Goal: Transaction & Acquisition: Purchase product/service

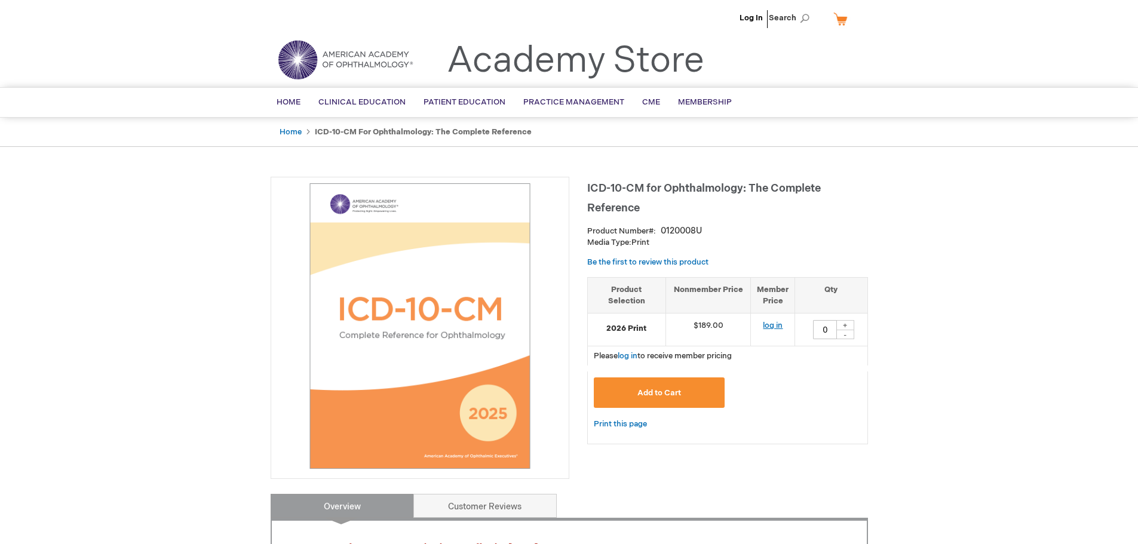
click at [774, 323] on link "log in" at bounding box center [773, 326] width 20 height 10
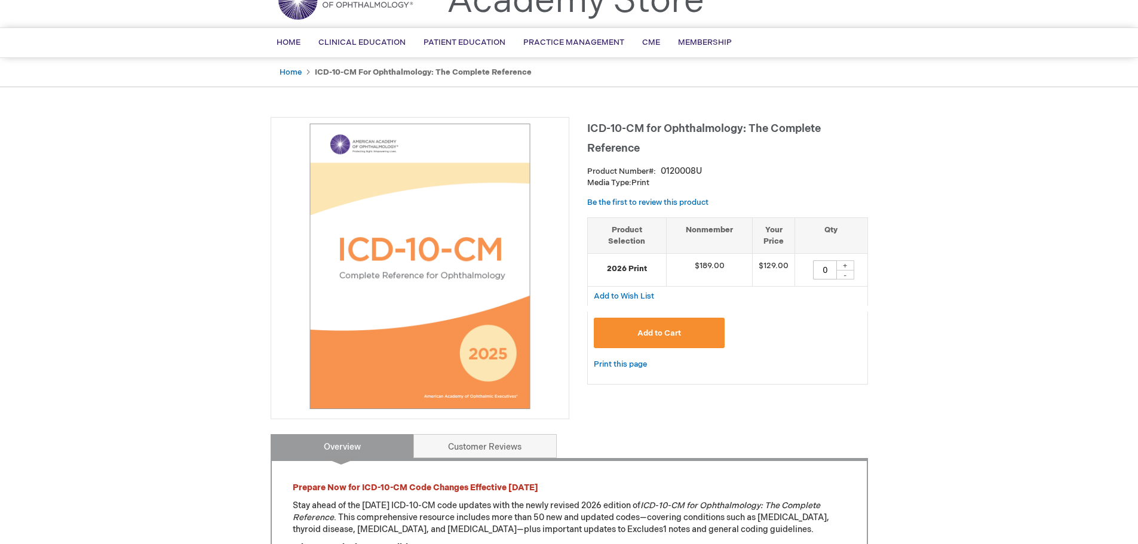
click at [848, 266] on div "+" at bounding box center [846, 266] width 18 height 10
type input "1"
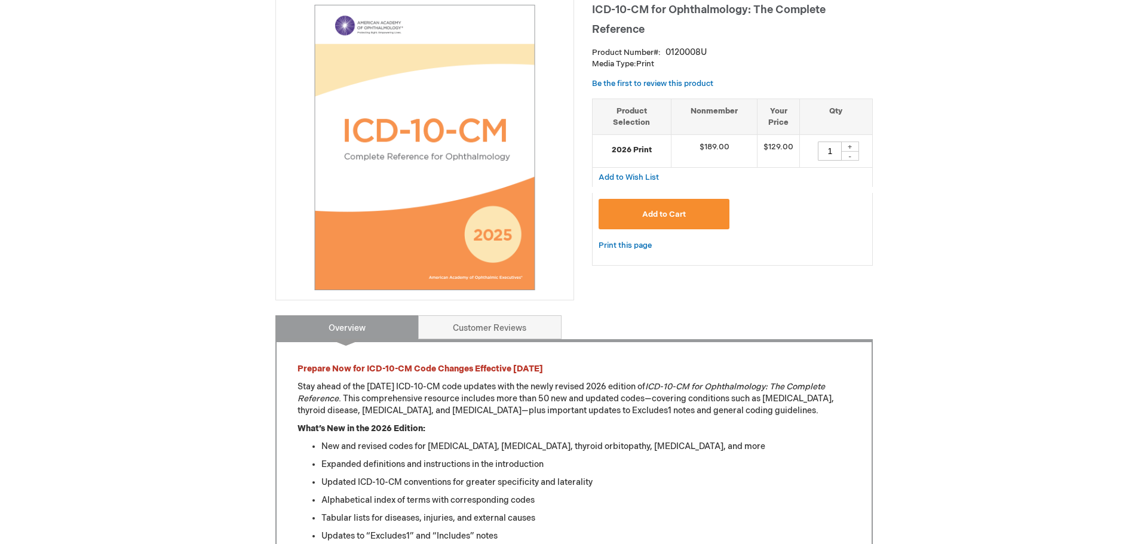
scroll to position [179, 0]
click at [676, 205] on button "Add to Cart" at bounding box center [659, 213] width 131 height 30
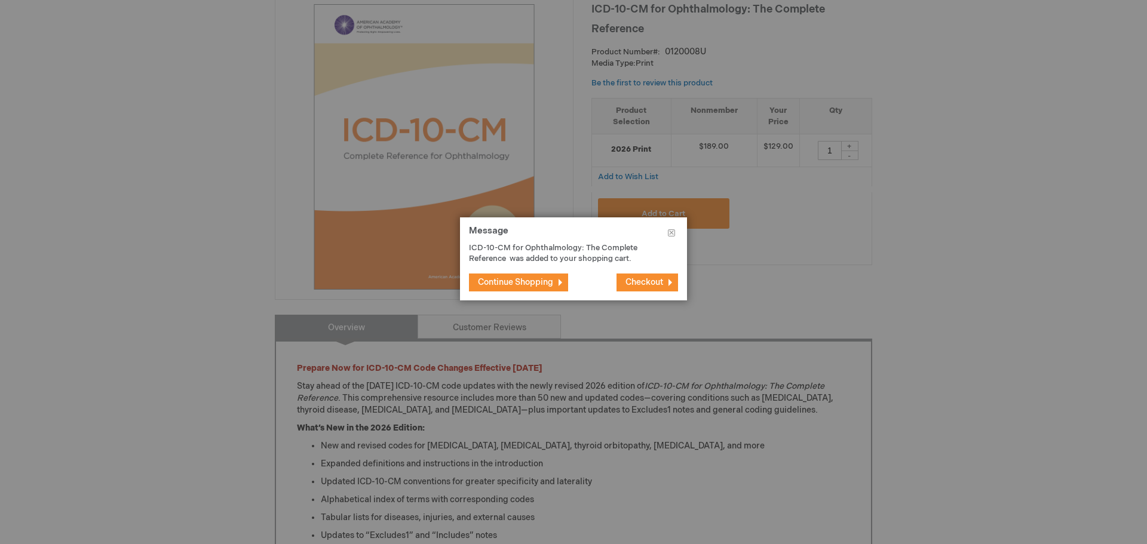
click at [647, 279] on span "Checkout" at bounding box center [645, 282] width 38 height 10
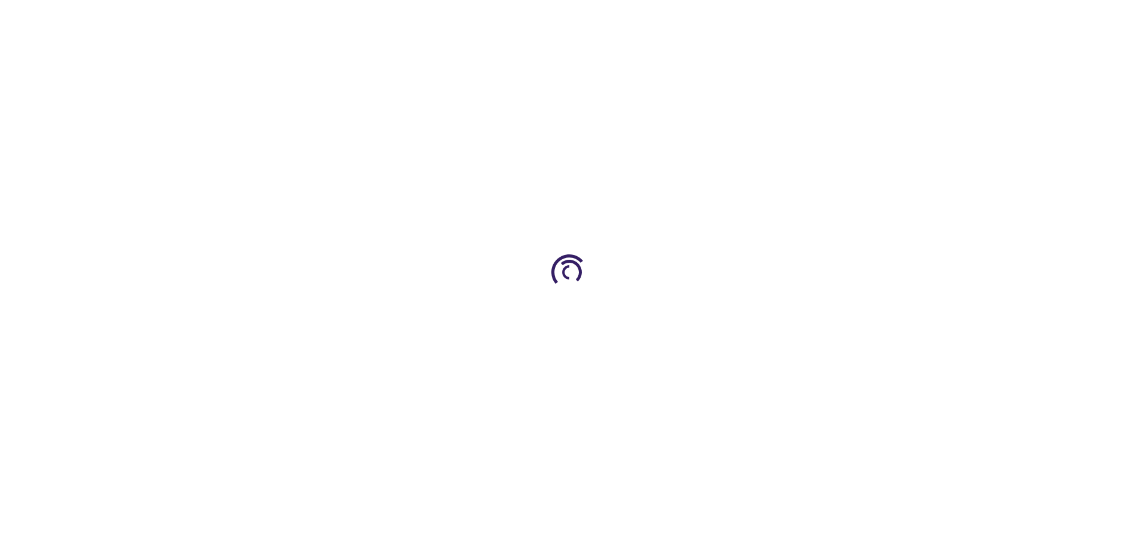
select select "US"
select select "18"
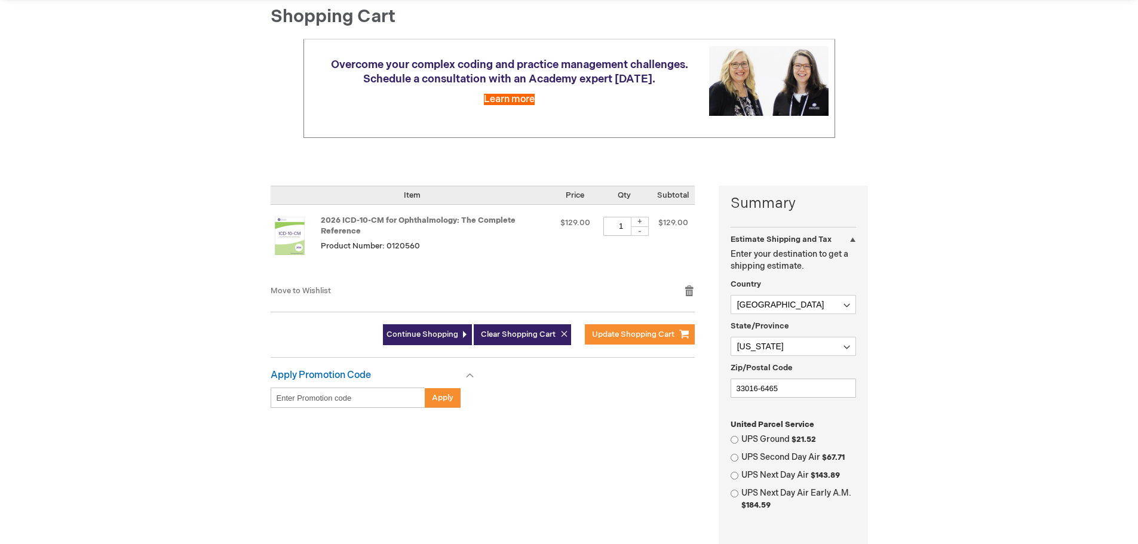
scroll to position [179, 0]
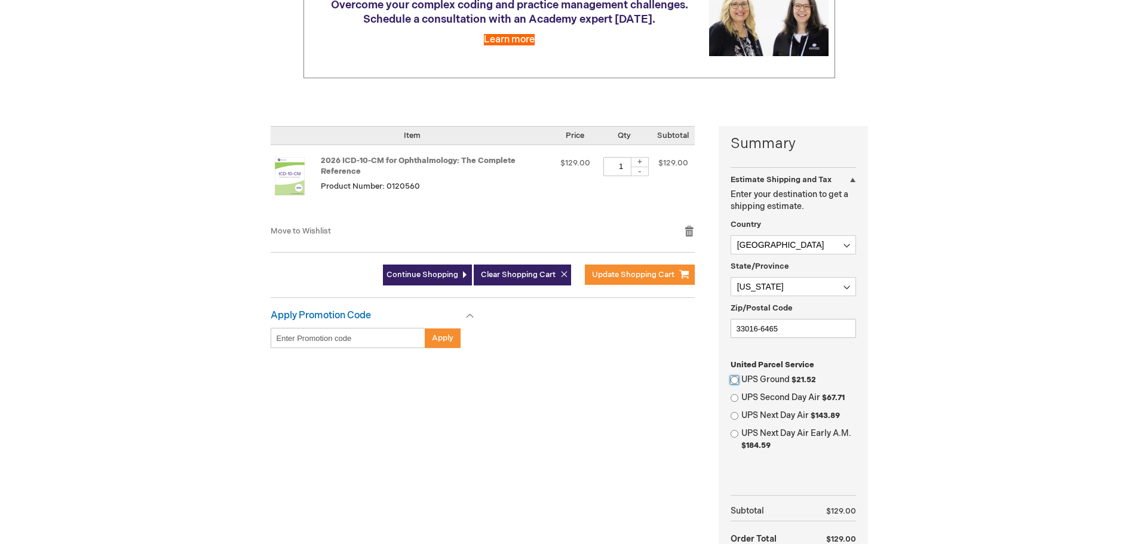
click at [735, 379] on input "UPS Ground $21.52" at bounding box center [735, 380] width 8 height 8
radio input "true"
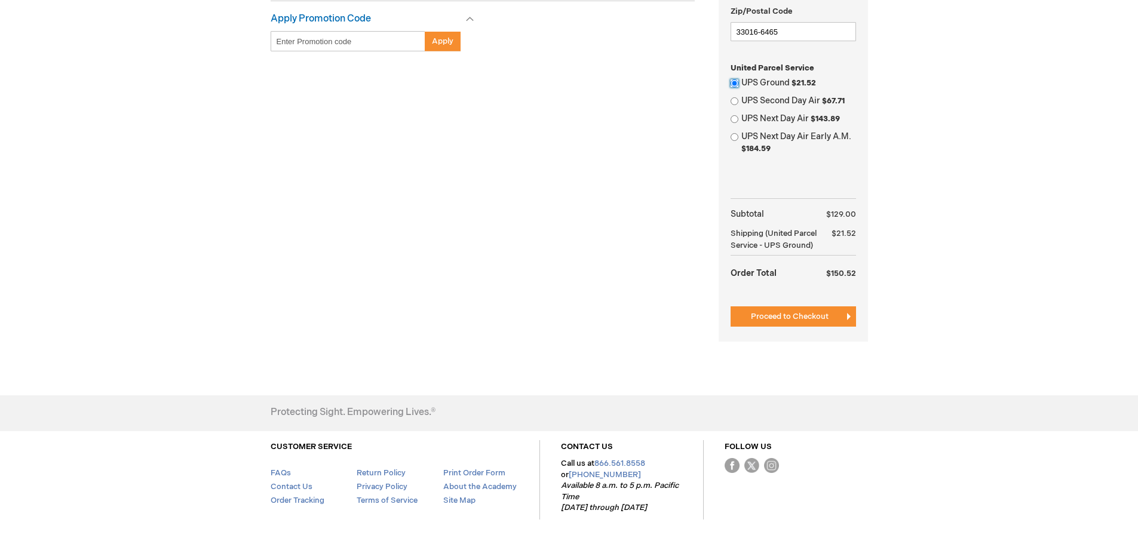
scroll to position [478, 0]
click at [797, 319] on span "Proceed to Checkout" at bounding box center [790, 315] width 78 height 10
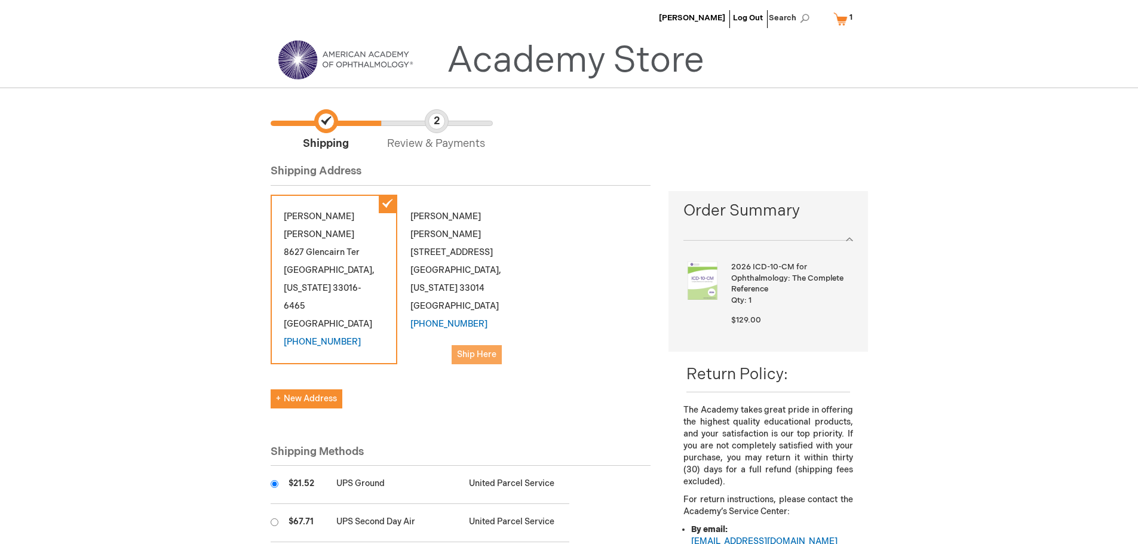
click at [487, 350] on span "Ship Here" at bounding box center [476, 355] width 39 height 10
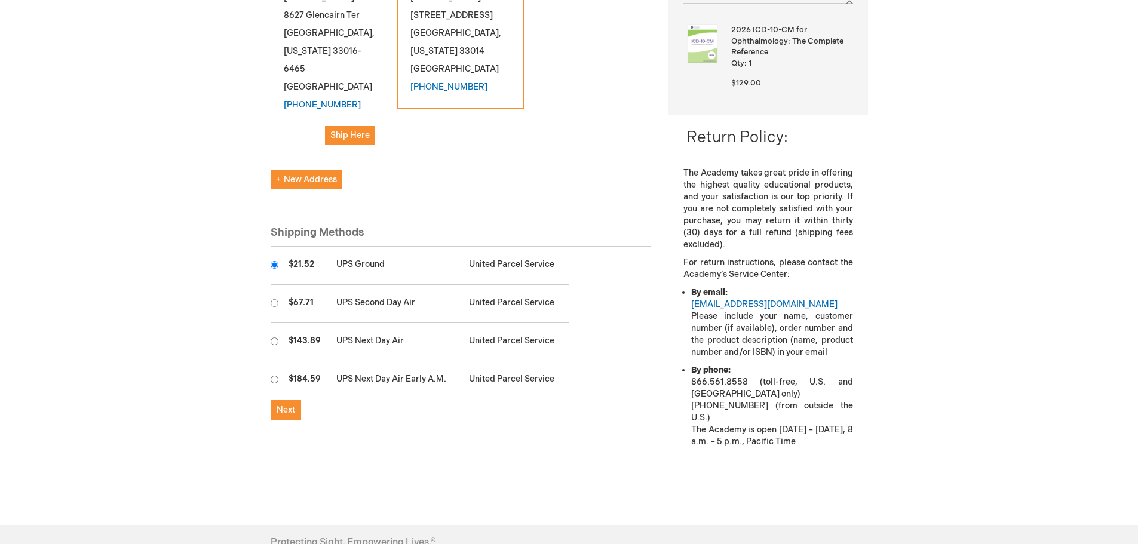
scroll to position [239, 0]
click at [287, 403] on span "Next" at bounding box center [286, 408] width 19 height 10
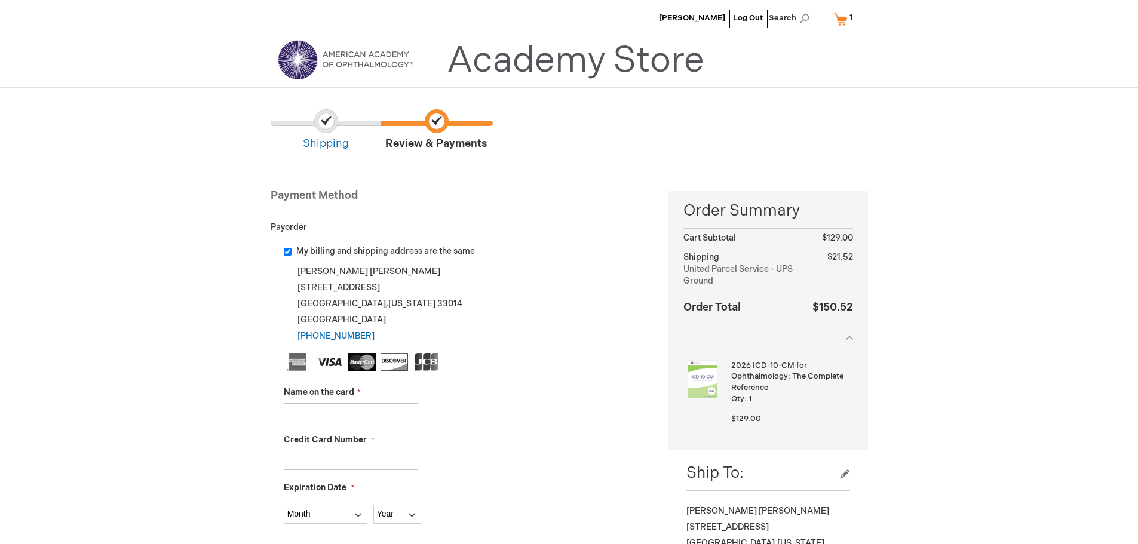
click at [286, 252] on input "My billing and shipping address are the same" at bounding box center [288, 252] width 8 height 8
checkbox input "false"
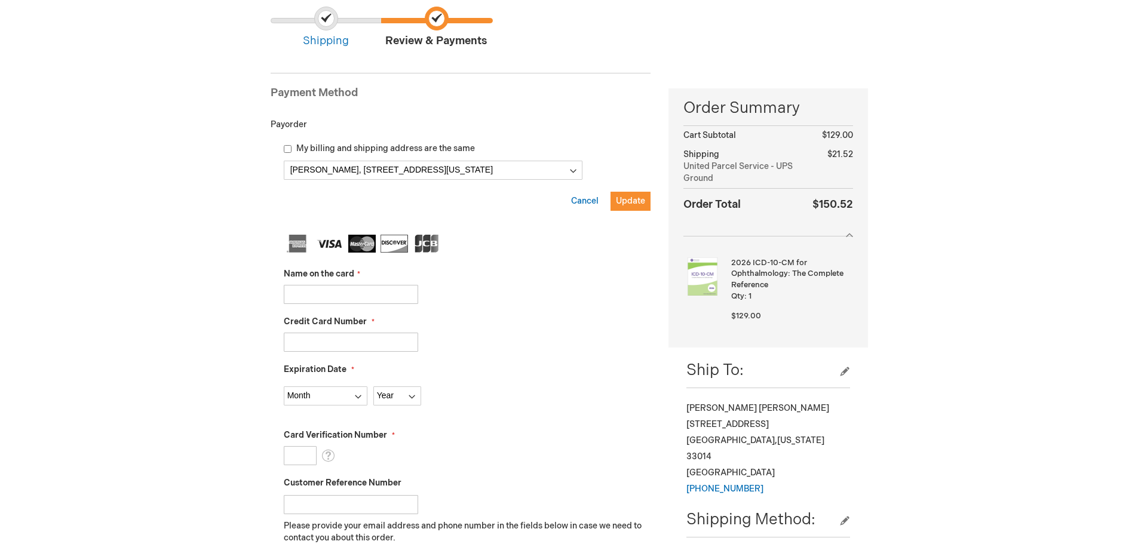
scroll to position [120, 0]
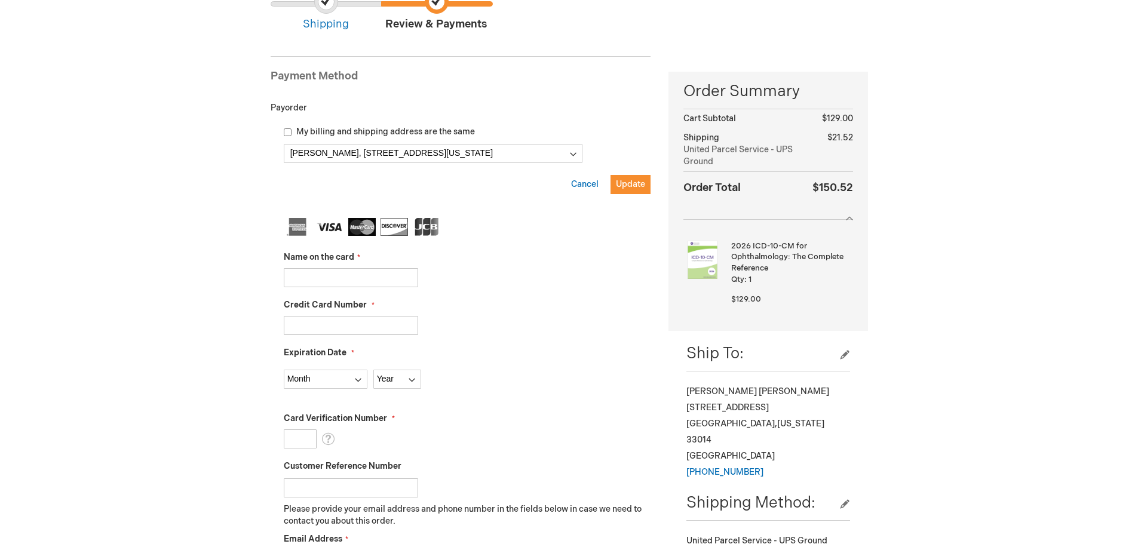
click at [331, 282] on input "Name on the card" at bounding box center [351, 277] width 134 height 19
type input "[PERSON_NAME]"
type input "5424181316471460"
select select "12"
select select "2025"
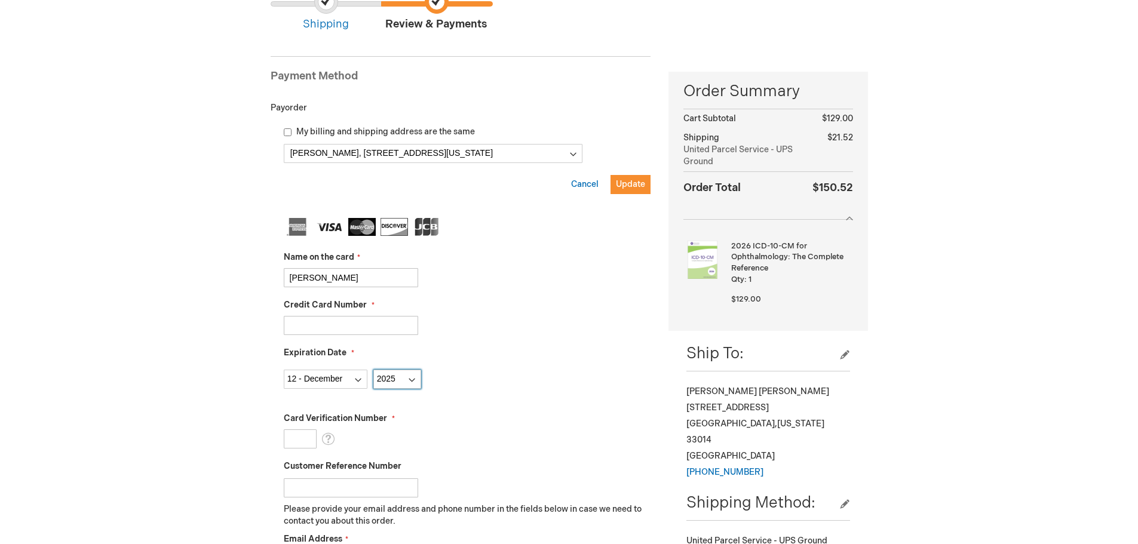
type input "230"
click at [550, 334] on div "5424181316471460" at bounding box center [467, 325] width 367 height 19
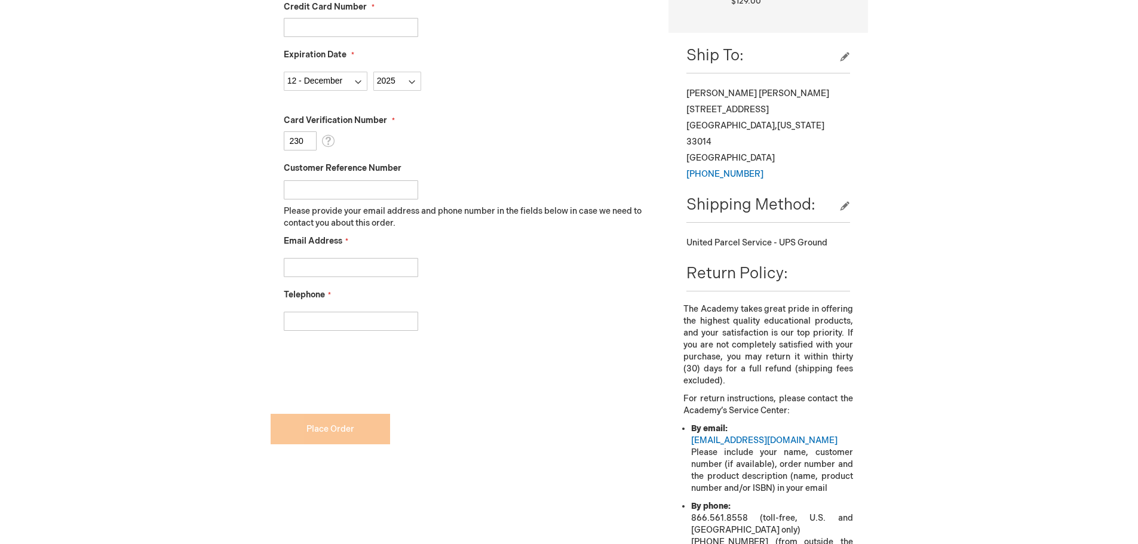
scroll to position [418, 0]
click at [367, 269] on input "Email Address" at bounding box center [351, 267] width 134 height 19
type input "barbarazambrano@gmail.com"
drag, startPoint x: 357, startPoint y: 328, endPoint x: 363, endPoint y: 328, distance: 6.6
click at [346, 326] on input "3058252020" at bounding box center [351, 320] width 134 height 19
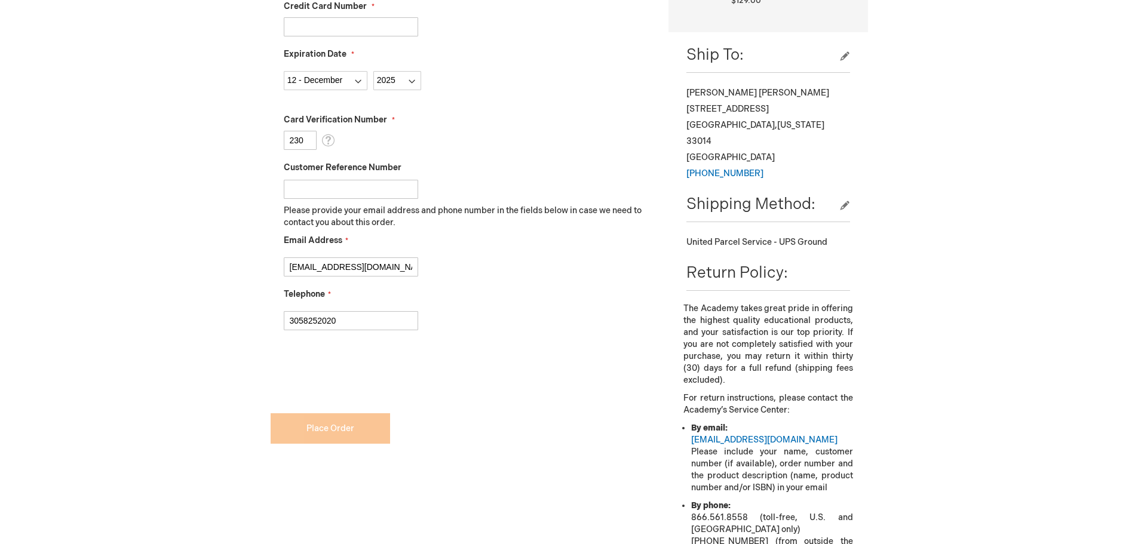
type input "3059651631"
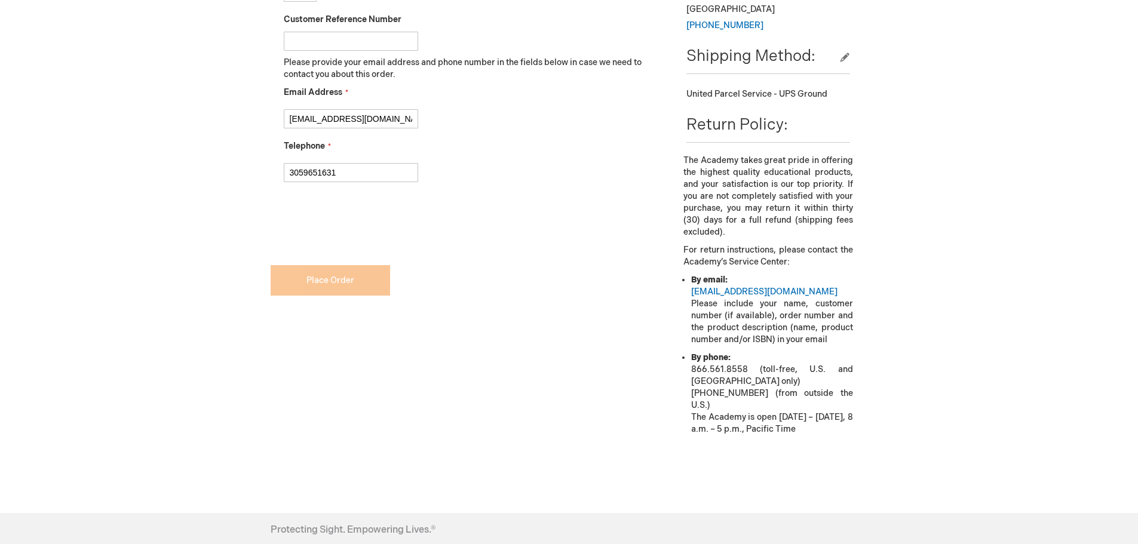
scroll to position [598, 0]
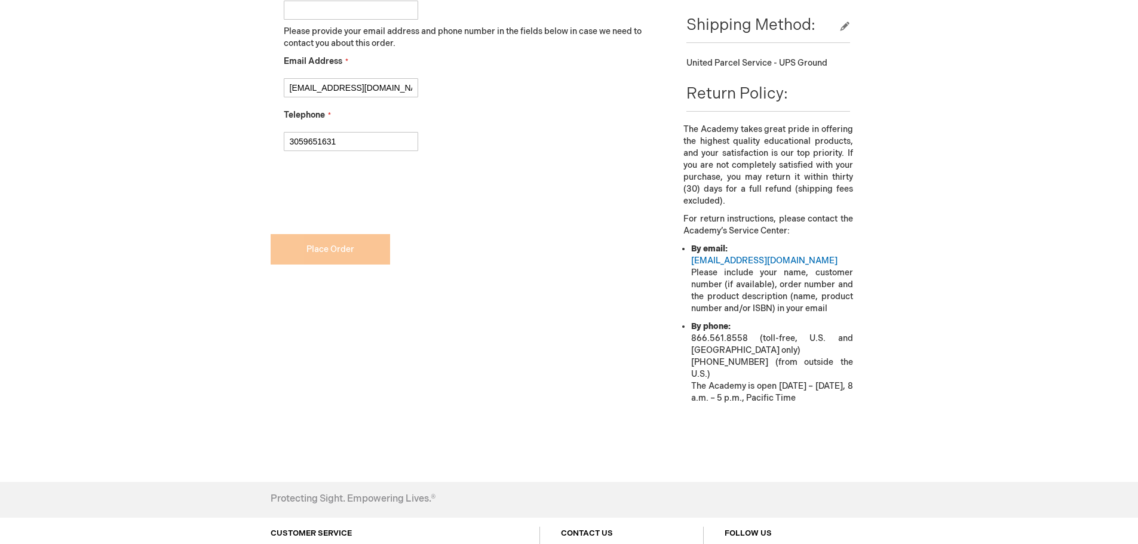
checkbox input "true"
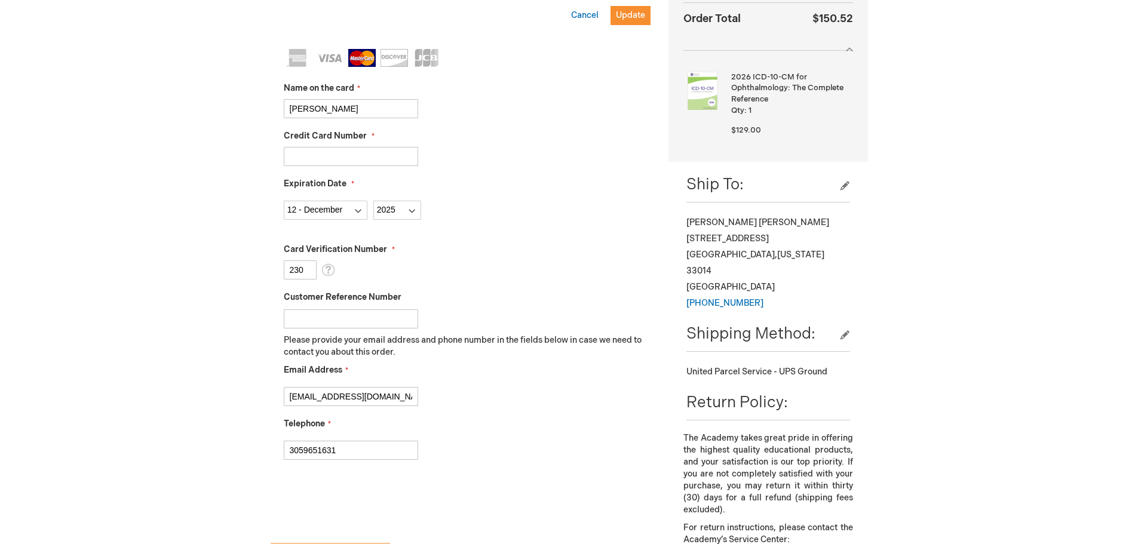
scroll to position [478, 0]
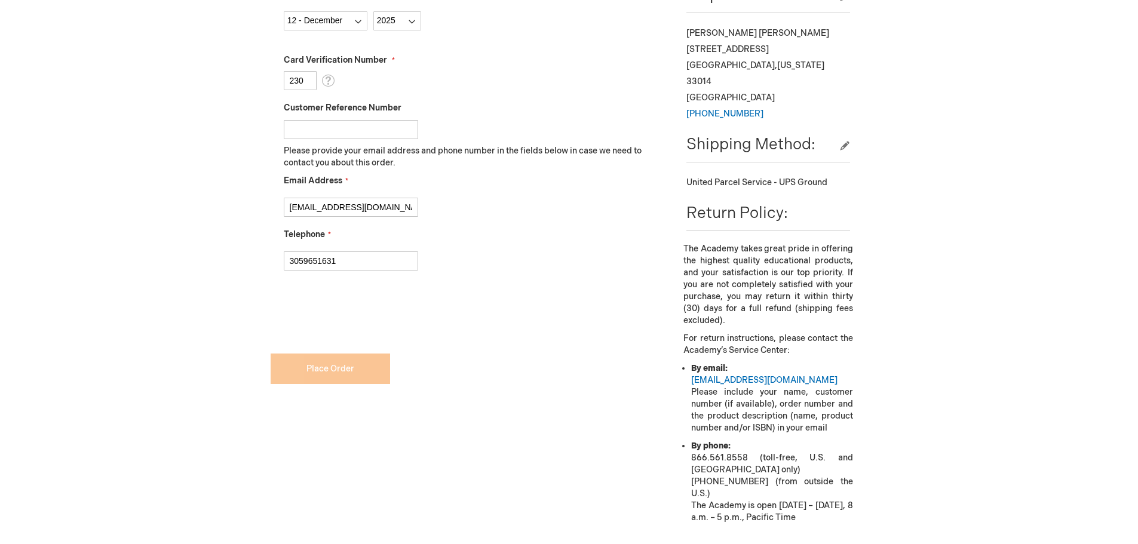
click at [334, 364] on form "Payment Information Payment Method Payorder My billing and shipping address are…" at bounding box center [461, 53] width 381 height 734
click at [335, 377] on form "Payment Information Payment Method Payorder My billing and shipping address are…" at bounding box center [461, 53] width 381 height 734
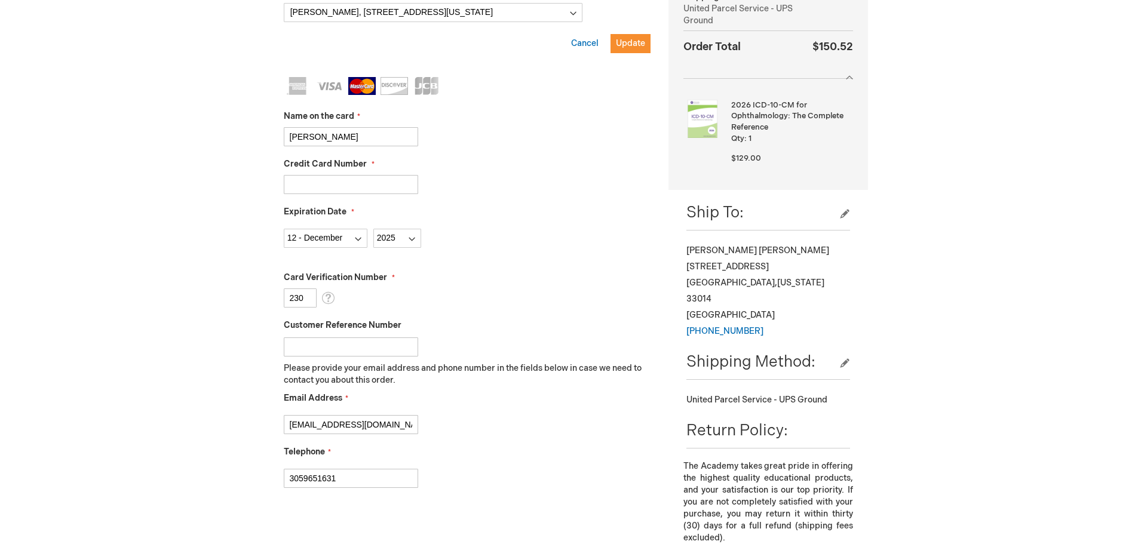
scroll to position [179, 0]
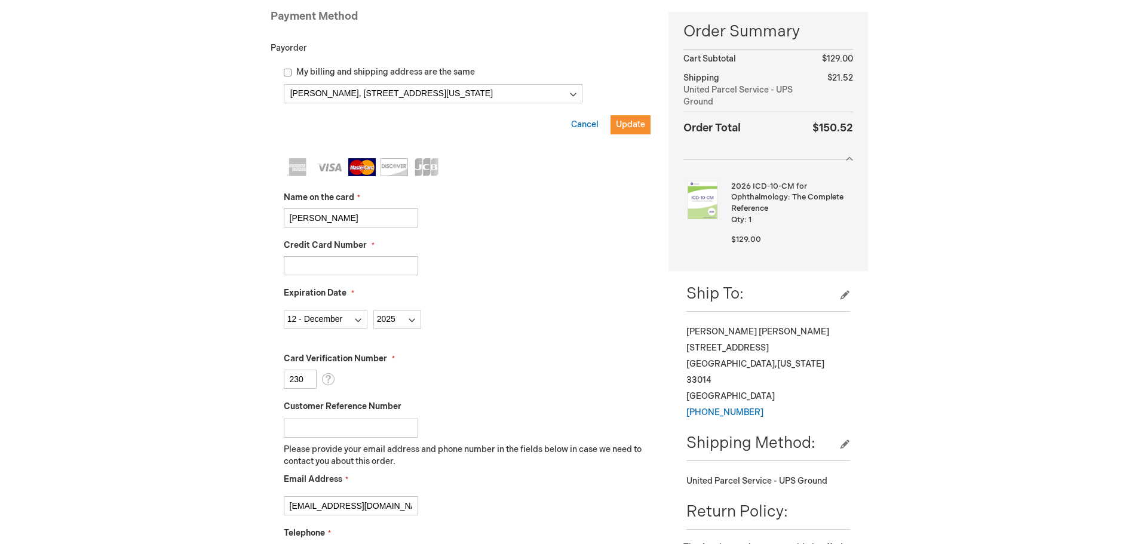
click at [290, 384] on input "230" at bounding box center [300, 379] width 33 height 19
click at [497, 370] on div "Card Verification Number 230 What is this?" at bounding box center [467, 371] width 367 height 36
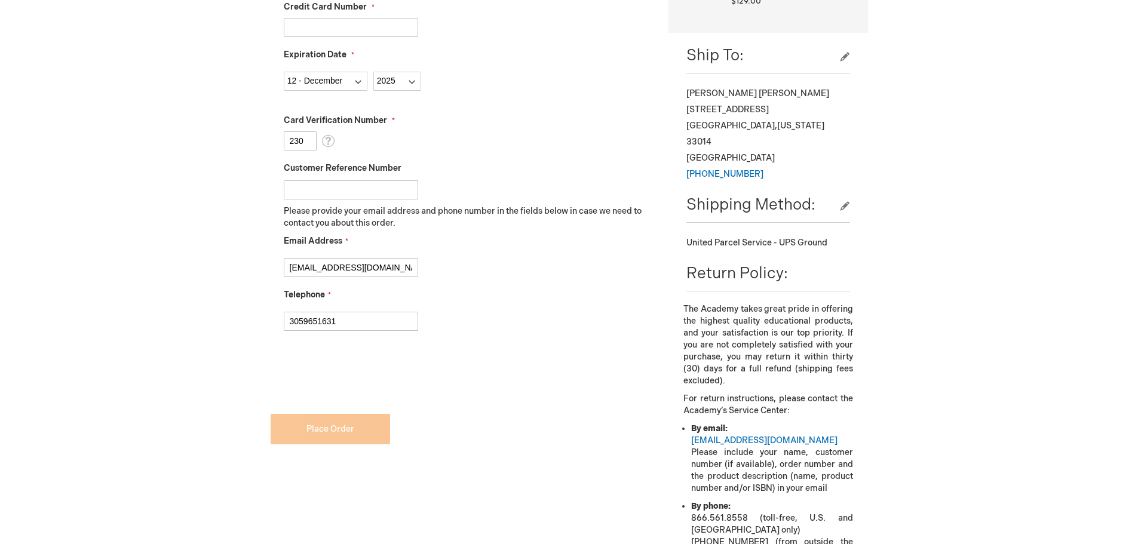
scroll to position [418, 0]
click at [324, 430] on form "Payment Information Payment Method Payorder My billing and shipping address are…" at bounding box center [461, 112] width 381 height 734
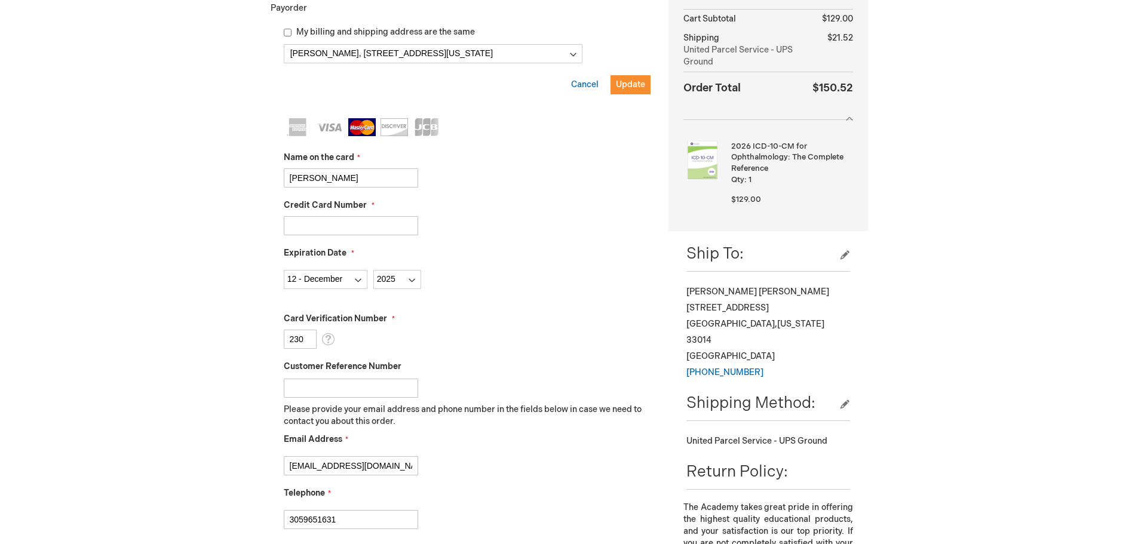
scroll to position [179, 0]
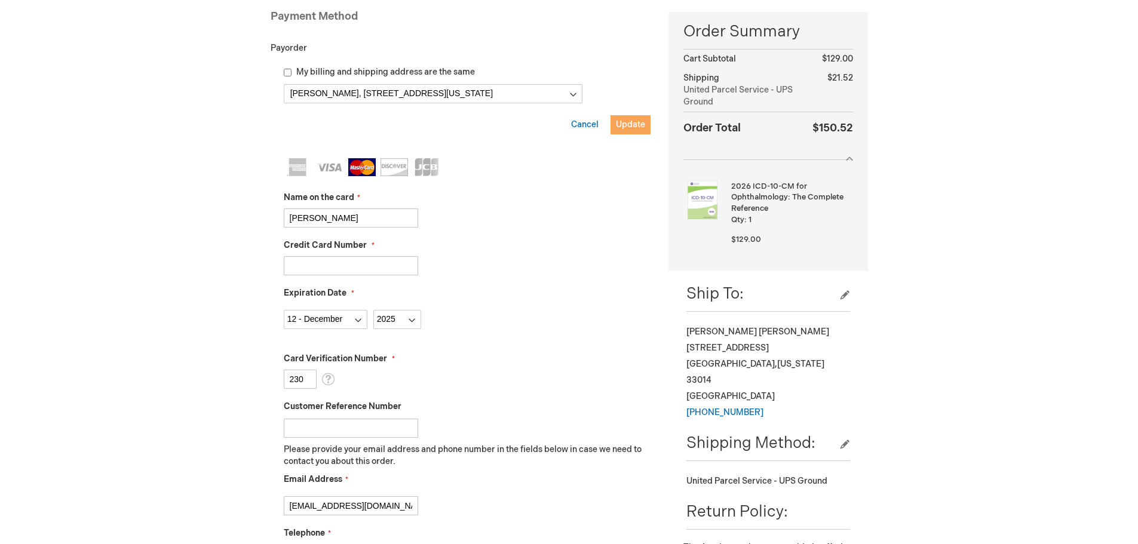
click at [627, 123] on span "Update" at bounding box center [630, 125] width 29 height 10
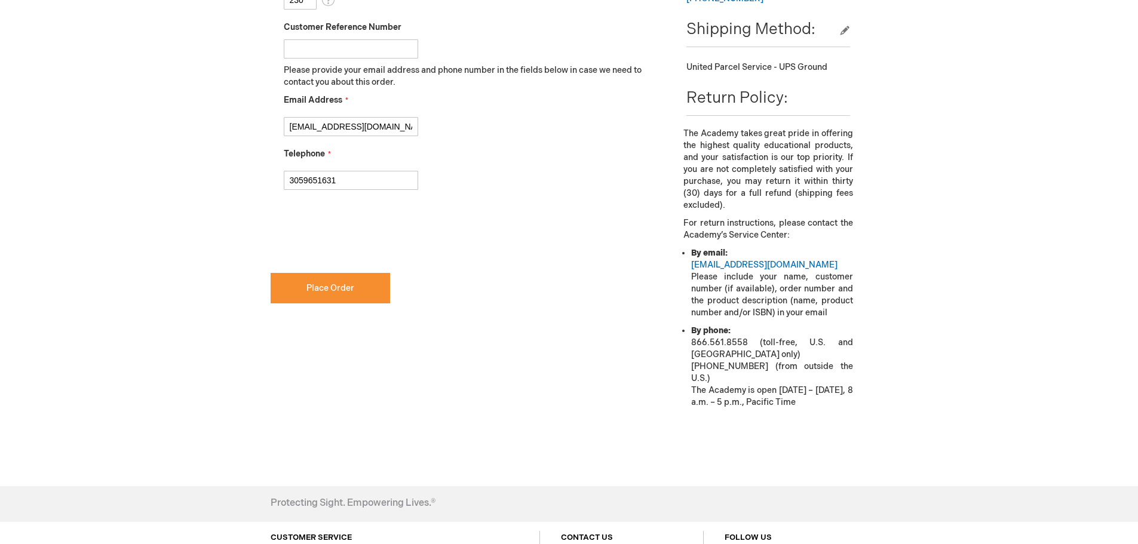
scroll to position [598, 0]
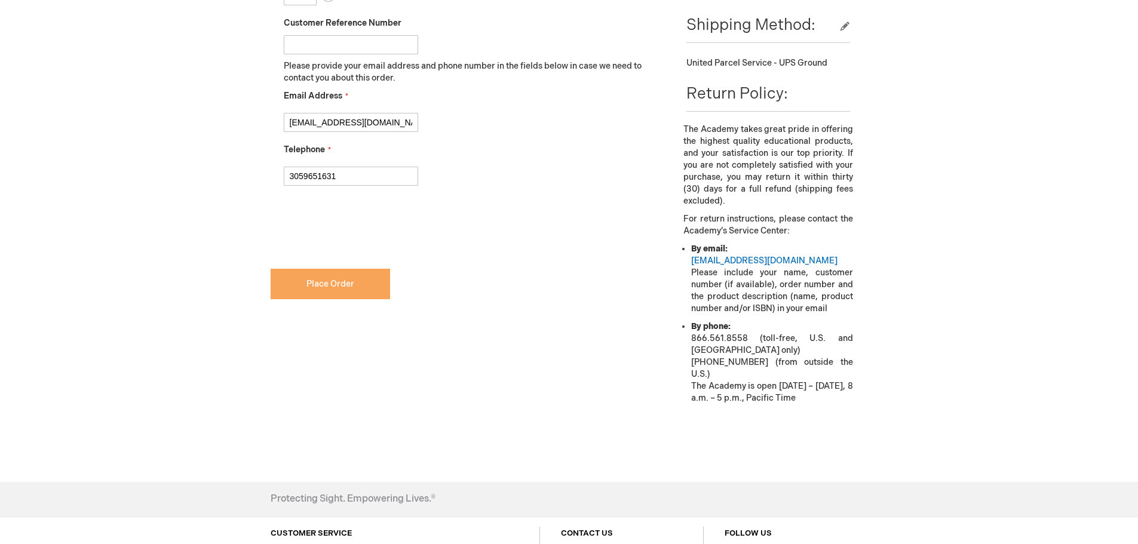
click at [339, 284] on span "Place Order" at bounding box center [331, 284] width 48 height 10
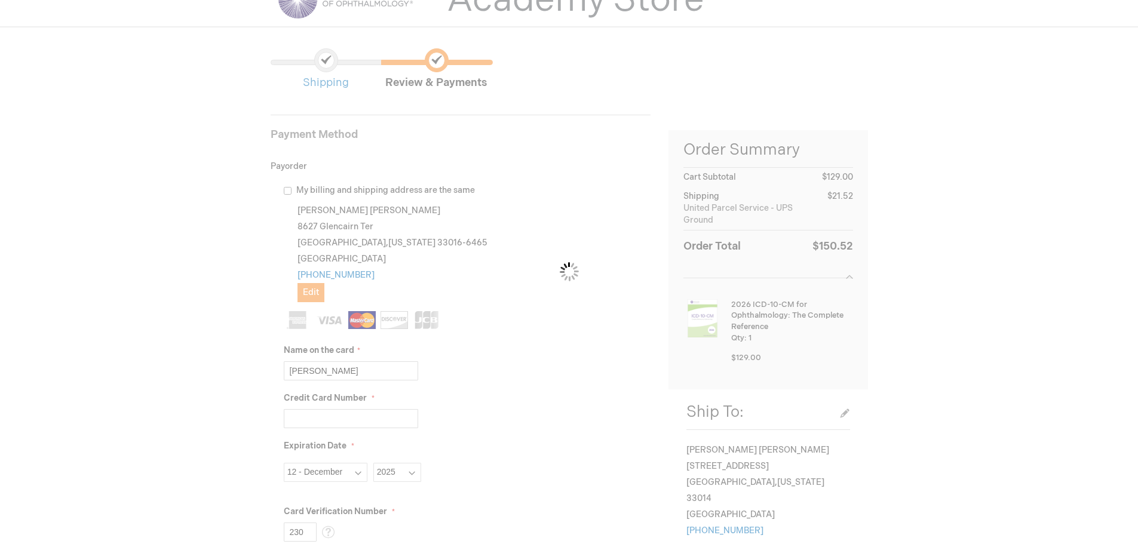
scroll to position [60, 0]
